Goal: Task Accomplishment & Management: Manage account settings

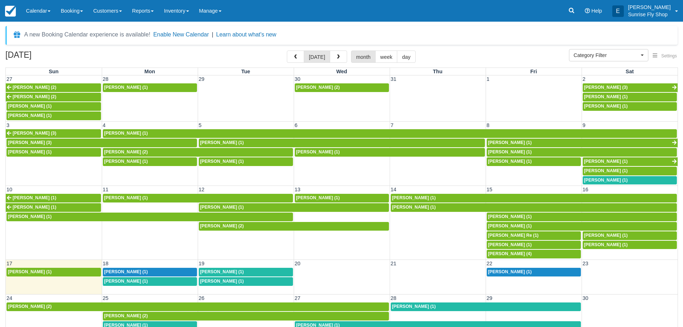
select select
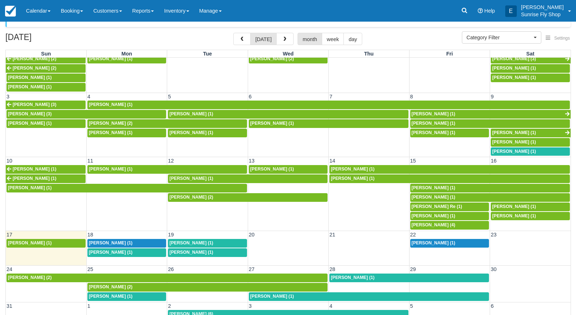
scroll to position [10, 0]
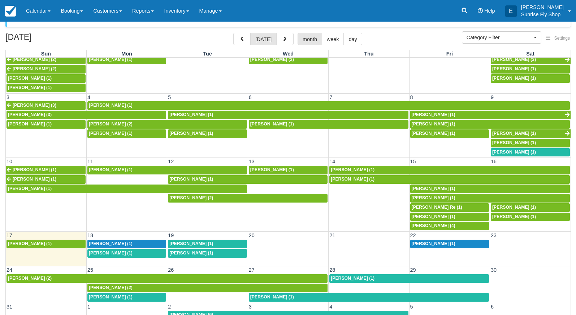
click at [178, 241] on span "[PERSON_NAME] (1)" at bounding box center [191, 243] width 44 height 5
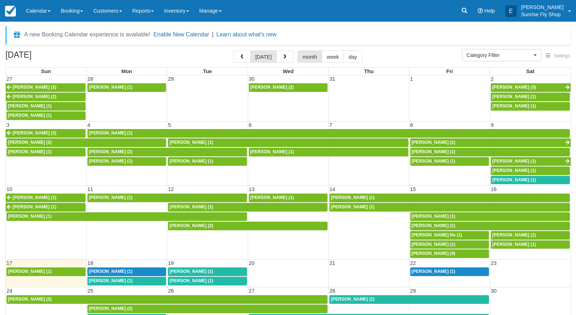
scroll to position [18, 0]
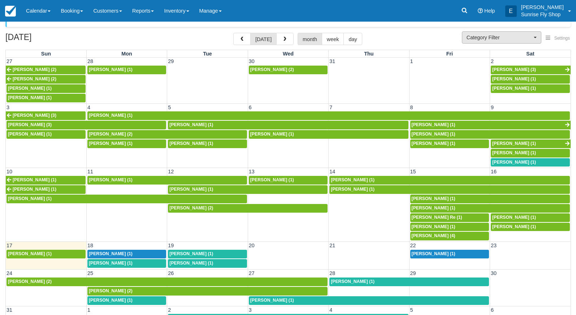
click at [469, 33] on button "Category Filter" at bounding box center [501, 37] width 79 height 12
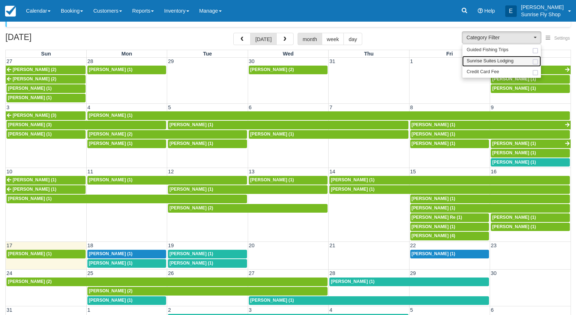
click at [485, 65] on link "Sunrise Suites Lodging" at bounding box center [501, 61] width 79 height 11
select select "1"
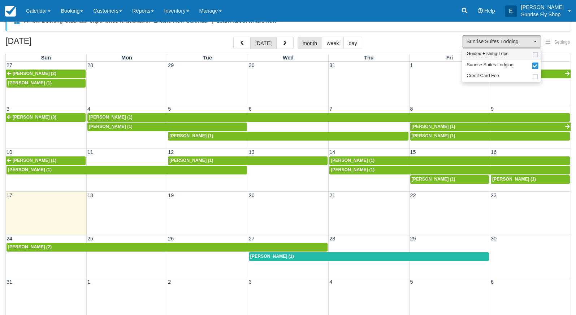
scroll to position [14, 0]
click at [481, 65] on span "Sunrise Suites Lodging" at bounding box center [489, 65] width 47 height 6
select select
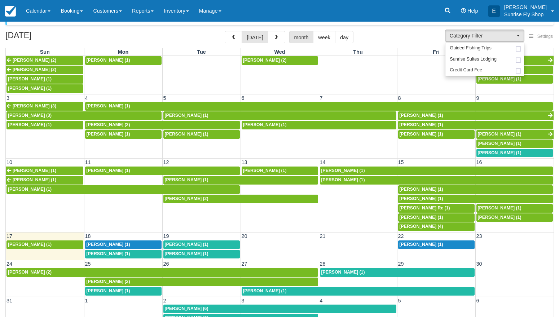
scroll to position [19, 0]
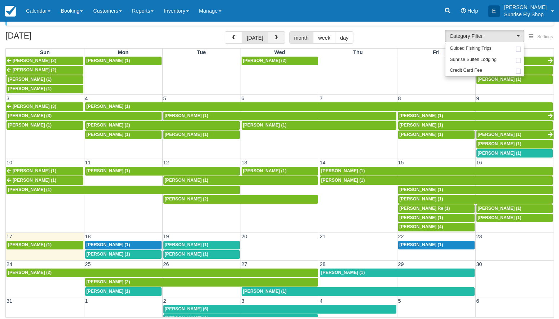
click at [276, 38] on span "button" at bounding box center [276, 37] width 5 height 5
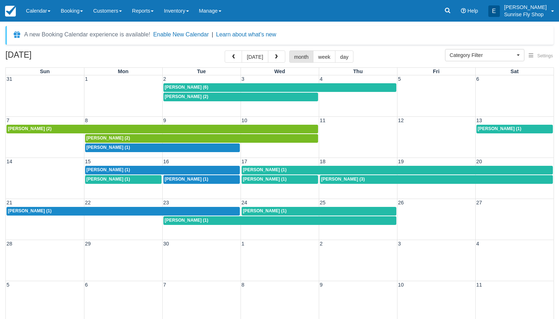
click at [97, 149] on span "William Clune (1)" at bounding box center [109, 147] width 44 height 5
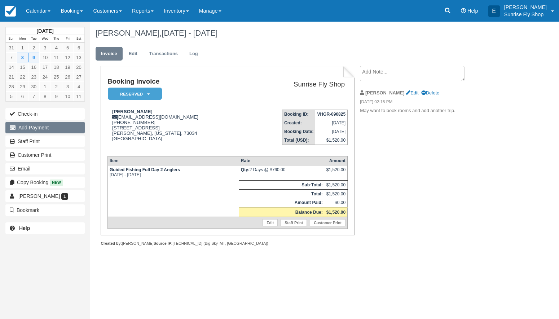
click at [49, 126] on button "Add Payment" at bounding box center [44, 128] width 79 height 12
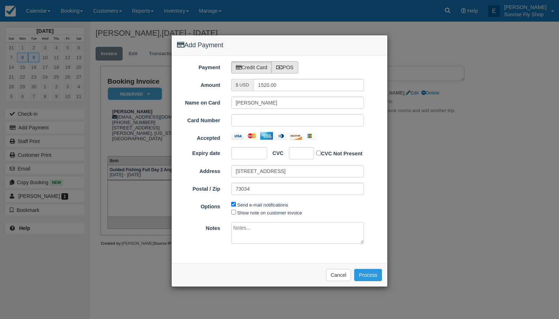
click at [287, 71] on label "POS" at bounding box center [285, 67] width 27 height 12
radio input "true"
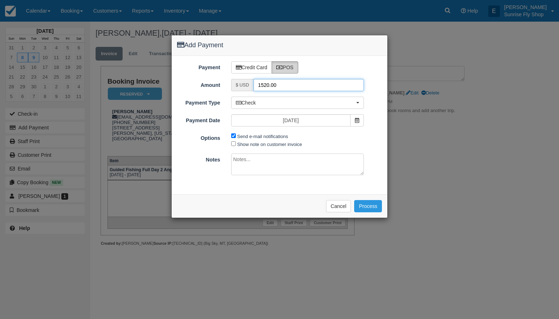
drag, startPoint x: 284, startPoint y: 85, endPoint x: 247, endPoint y: 83, distance: 36.8
click at [247, 83] on div "$ USD 1520.00" at bounding box center [297, 85] width 133 height 12
type input "760"
click at [368, 204] on button "Process" at bounding box center [368, 206] width 28 height 12
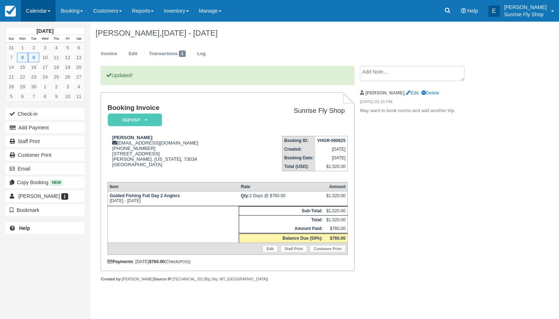
click at [38, 13] on link "Calendar" at bounding box center [38, 11] width 35 height 22
click at [45, 70] on link "Month" at bounding box center [49, 68] width 57 height 15
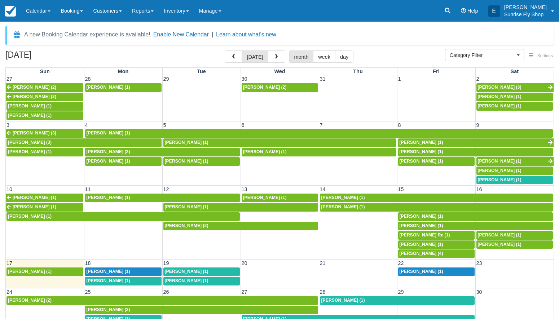
select select
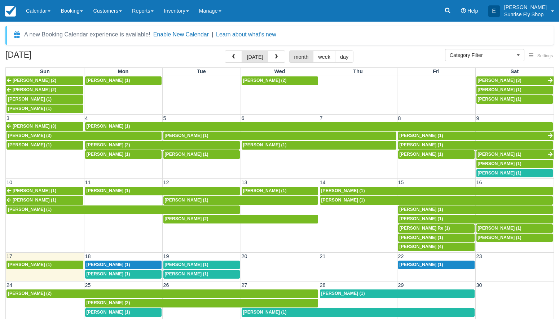
scroll to position [6, 0]
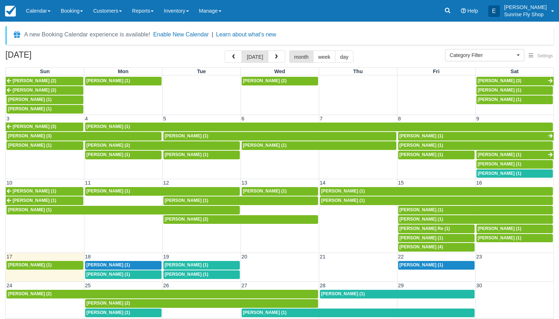
click at [424, 245] on span "[PERSON_NAME] (4)" at bounding box center [422, 247] width 44 height 5
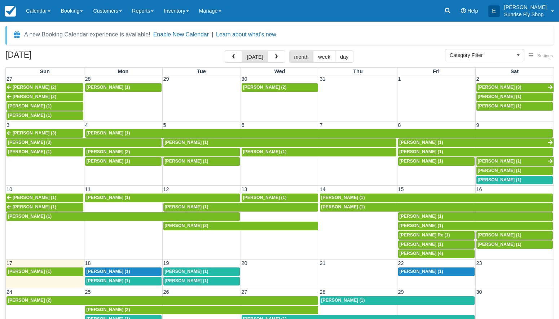
select select
click at [488, 178] on span "Roger Oliver (1)" at bounding box center [500, 180] width 44 height 5
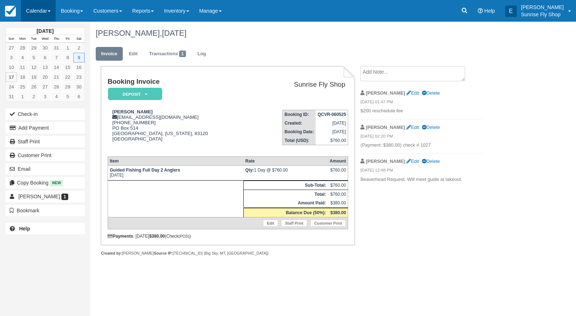
click at [35, 11] on link "Calendar" at bounding box center [38, 11] width 35 height 22
click at [30, 65] on link "Month" at bounding box center [49, 68] width 57 height 15
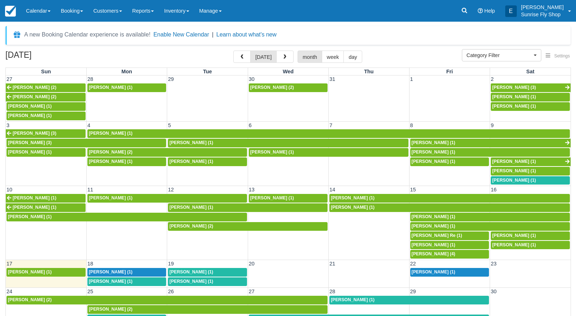
select select
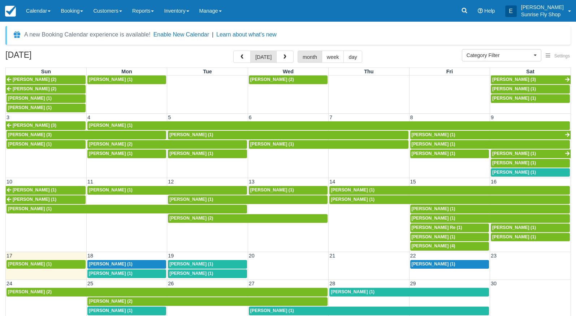
scroll to position [8, 0]
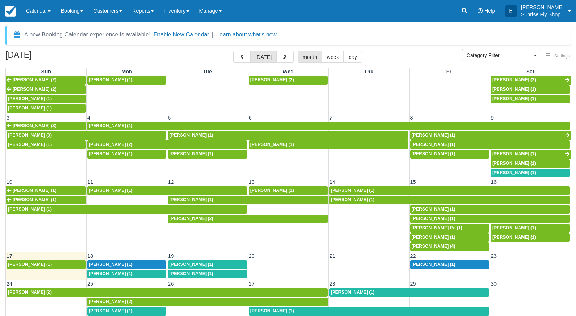
click at [512, 235] on span "Jack Baldwin (1)" at bounding box center [514, 237] width 44 height 5
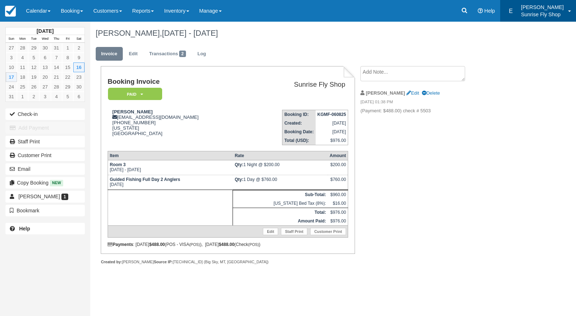
click at [565, 5] on link "E [PERSON_NAME] Sunrise Fly Shop" at bounding box center [538, 11] width 76 height 22
click at [38, 12] on link "Calendar" at bounding box center [38, 11] width 35 height 22
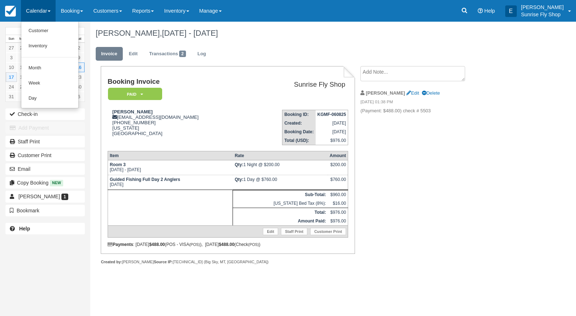
click at [51, 64] on link "Month" at bounding box center [49, 68] width 57 height 15
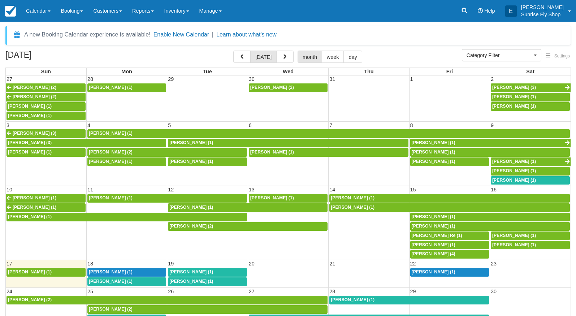
select select
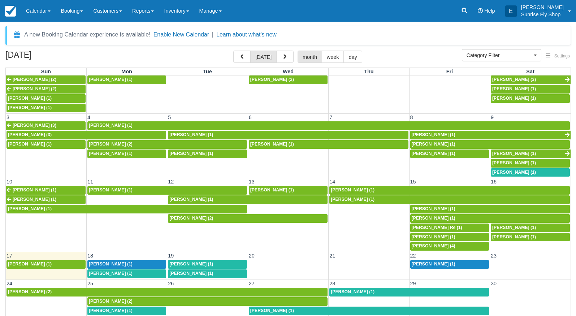
scroll to position [8, 0]
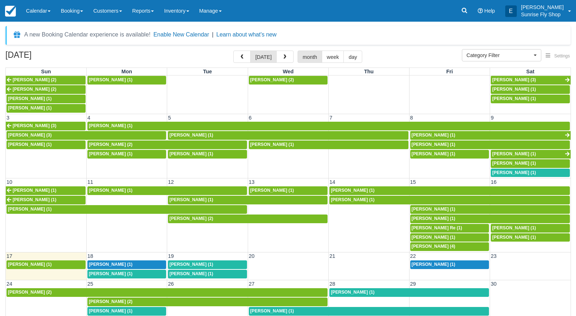
click at [340, 289] on span "Dave Cahan (1)" at bounding box center [353, 291] width 44 height 5
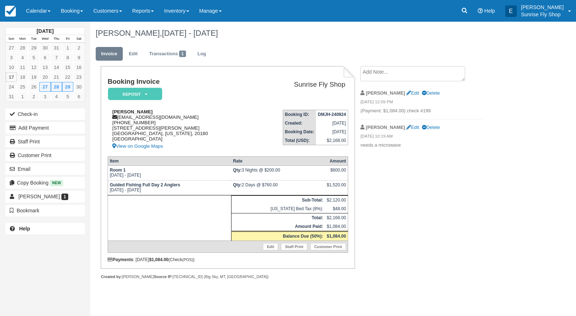
drag, startPoint x: 116, startPoint y: 124, endPoint x: 151, endPoint y: 124, distance: 35.0
click at [151, 124] on div "[PERSON_NAME] [EMAIL_ADDRESS][DOMAIN_NAME] [PHONE_NUMBER] [STREET_ADDRESS][US_S…" at bounding box center [180, 129] width 145 height 41
copy div "(703) 909-1911"
drag, startPoint x: 119, startPoint y: 119, endPoint x: 167, endPoint y: 117, distance: 48.0
click at [167, 117] on div "Dave Cahan cahanvadf@gmail.com 1 (703) 909-1911 12186 Elvan Rd Lovettsville, Vi…" at bounding box center [180, 129] width 145 height 41
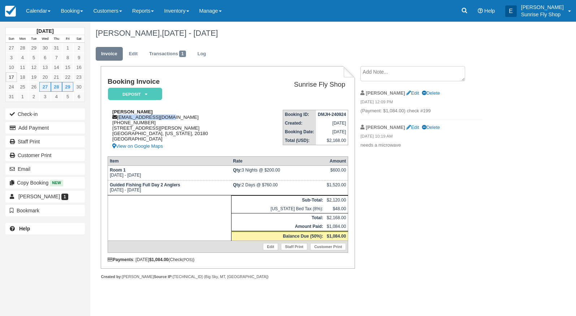
copy div "cahanvadf@gmail.com"
click at [34, 9] on link "Calendar" at bounding box center [38, 11] width 35 height 22
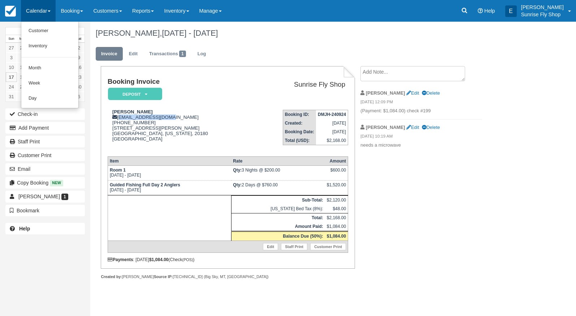
click at [51, 65] on link "Month" at bounding box center [49, 68] width 57 height 15
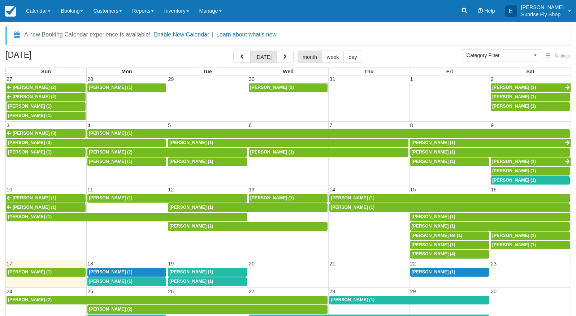
select select
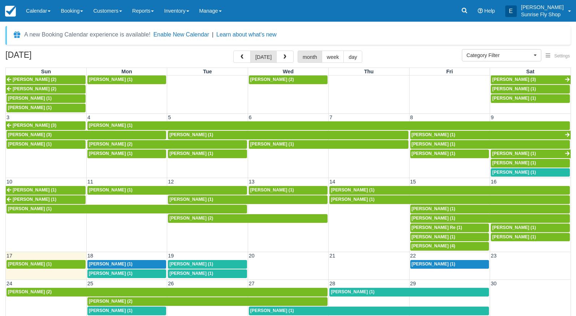
scroll to position [8, 0]
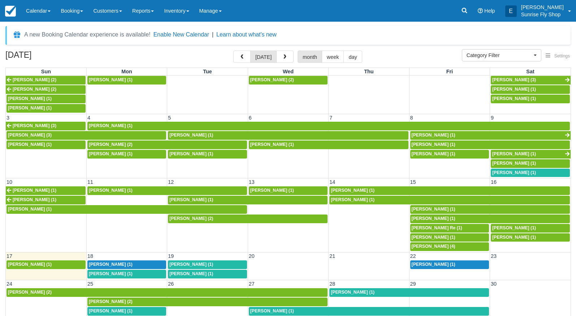
click at [508, 235] on span "[PERSON_NAME] (1)" at bounding box center [514, 237] width 44 height 5
